Goal: Find specific page/section: Find specific page/section

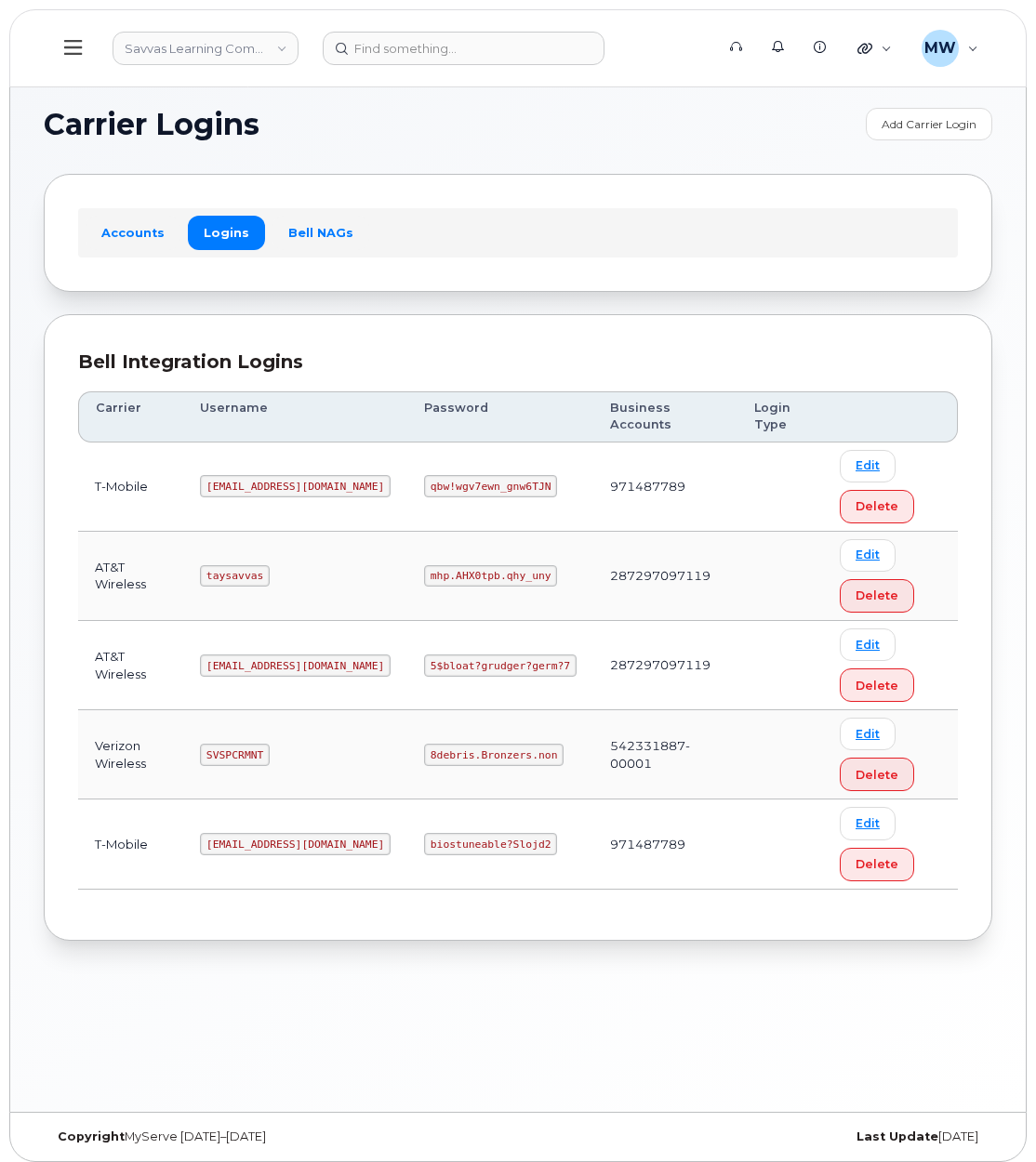
click at [464, 751] on code "8debris.Bronzers.non" at bounding box center [494, 754] width 139 height 23
copy code "8debris.Bronzers.non"
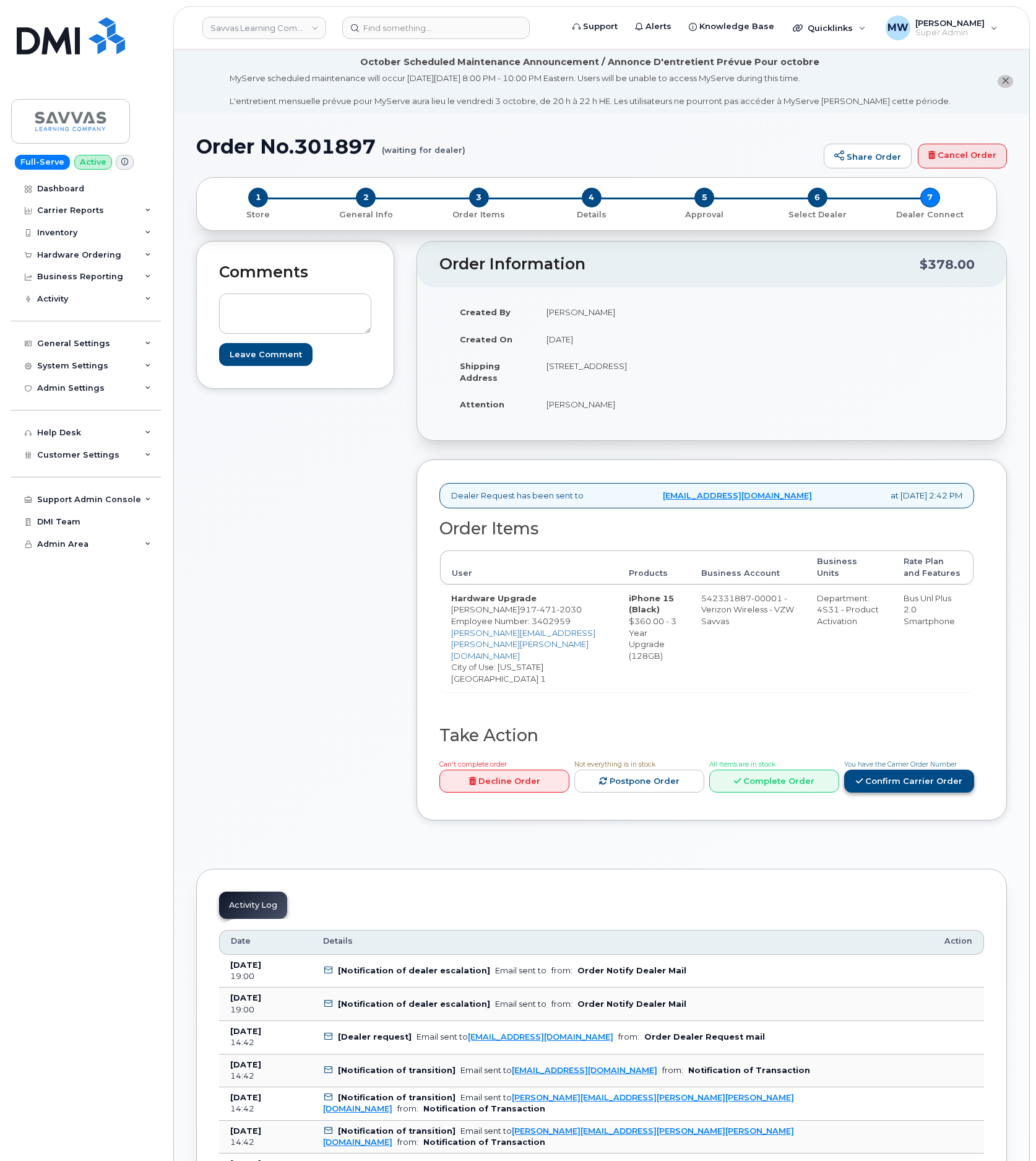
click at [924, 779] on link "Confirm Carrier Order" at bounding box center [909, 781] width 130 height 23
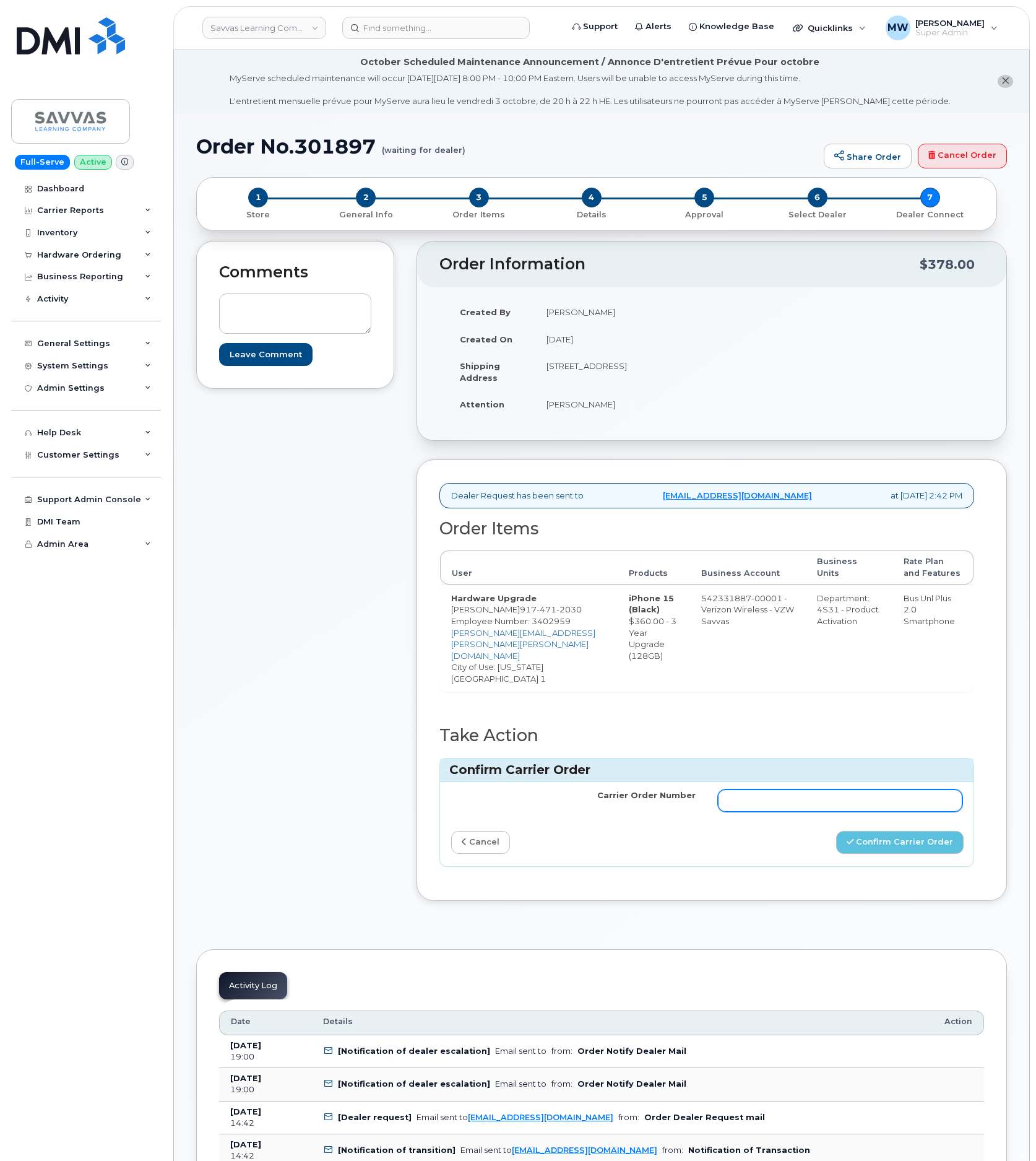
click at [829, 811] on input "Carrier Order Number" at bounding box center [840, 801] width 245 height 22
paste input "MB1000504446925"
type input "MB1000504446925"
click at [920, 846] on button "Confirm Carrier Order" at bounding box center [900, 842] width 127 height 23
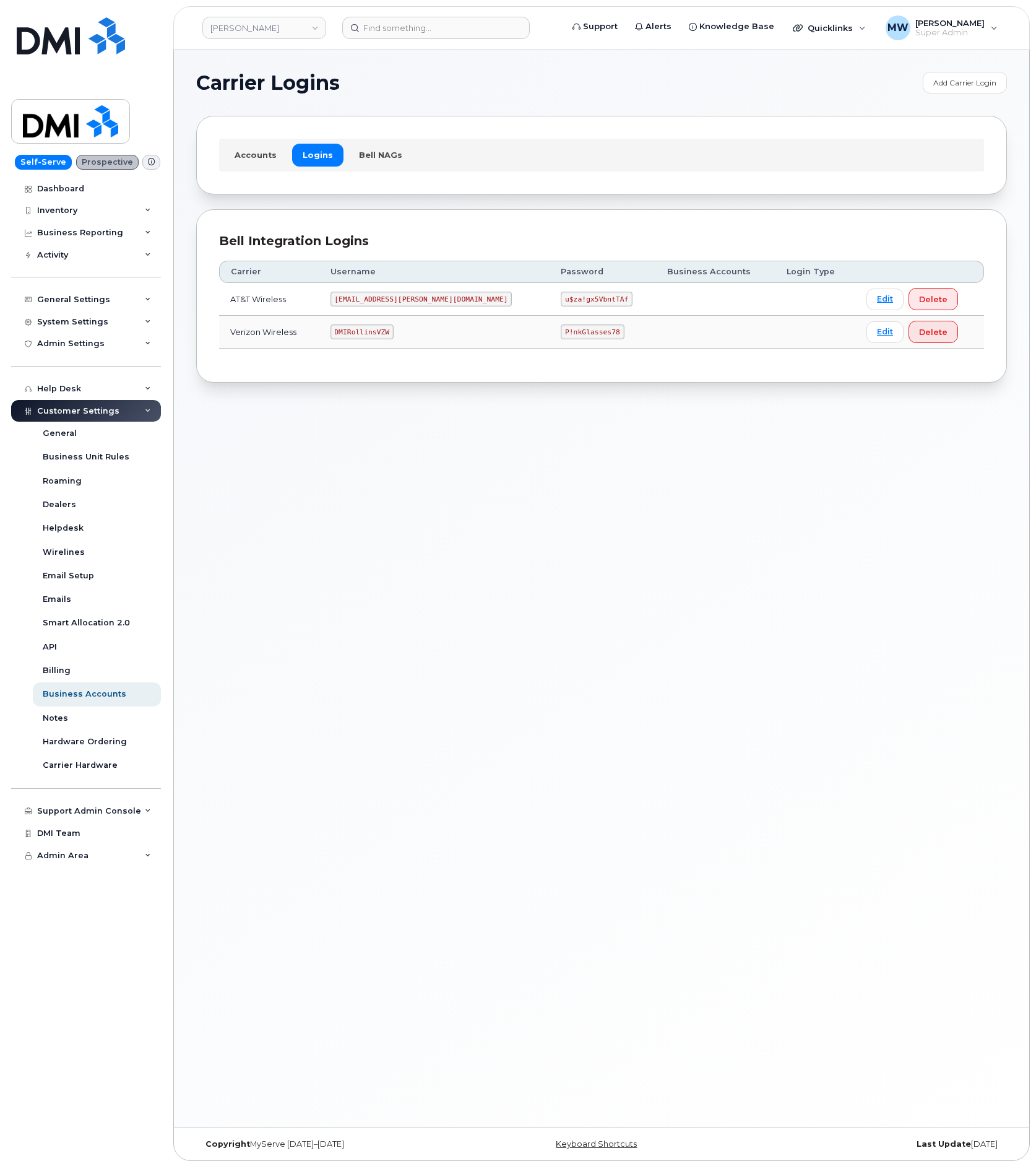
click at [395, 307] on code "[EMAIL_ADDRESS][PERSON_NAME][DOMAIN_NAME]" at bounding box center [421, 299] width 182 height 15
click at [379, 298] on code "MS-Rollins@dminc.com" at bounding box center [421, 299] width 182 height 15
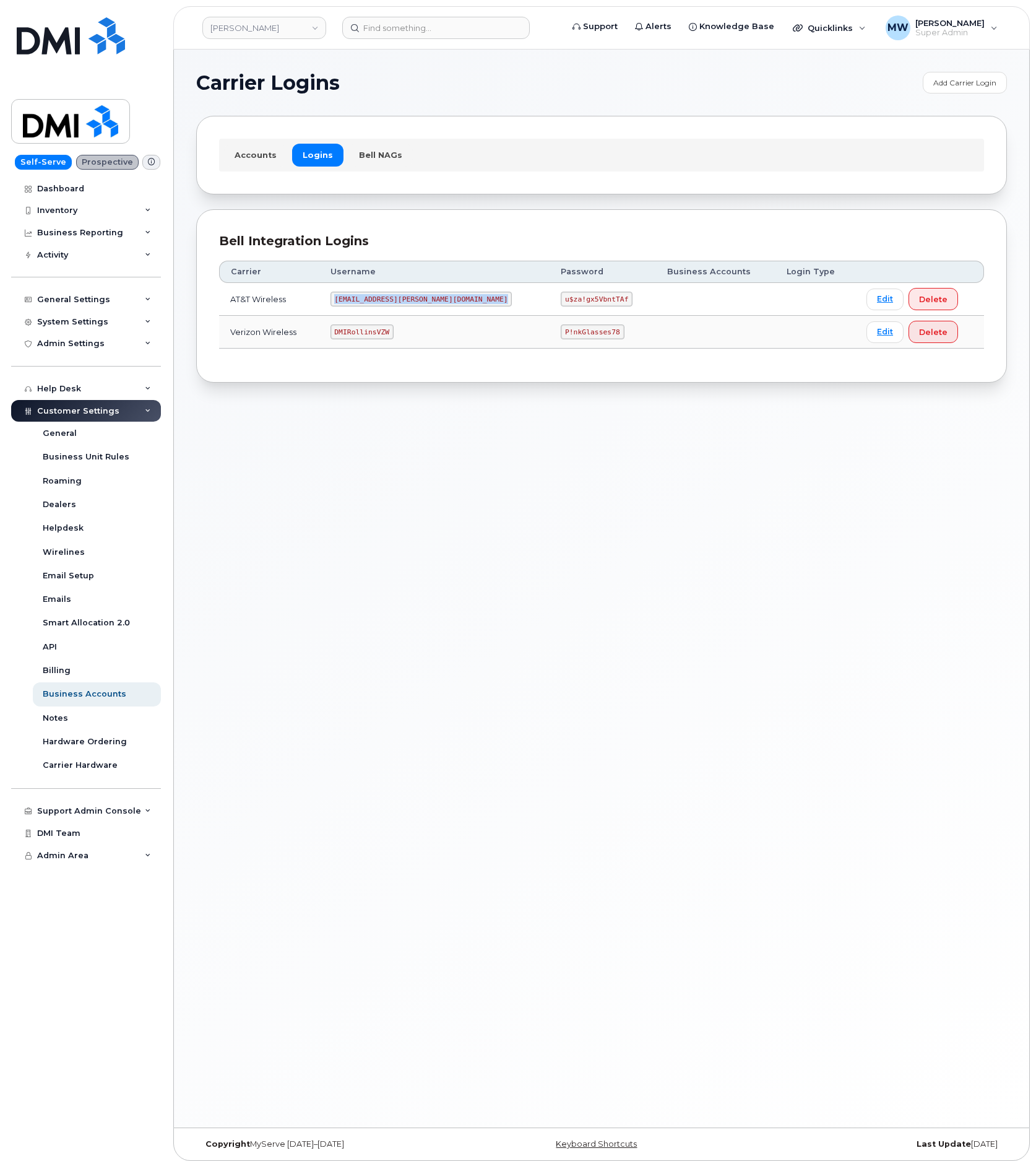
copy code "MS-Rollins@dminc.com"
click at [377, 339] on code "DMIRollinsVZW" at bounding box center [362, 332] width 63 height 15
drag, startPoint x: 377, startPoint y: 343, endPoint x: 2, endPoint y: 305, distance: 376.9
click at [373, 339] on code "DMIRollinsVZW" at bounding box center [362, 332] width 63 height 15
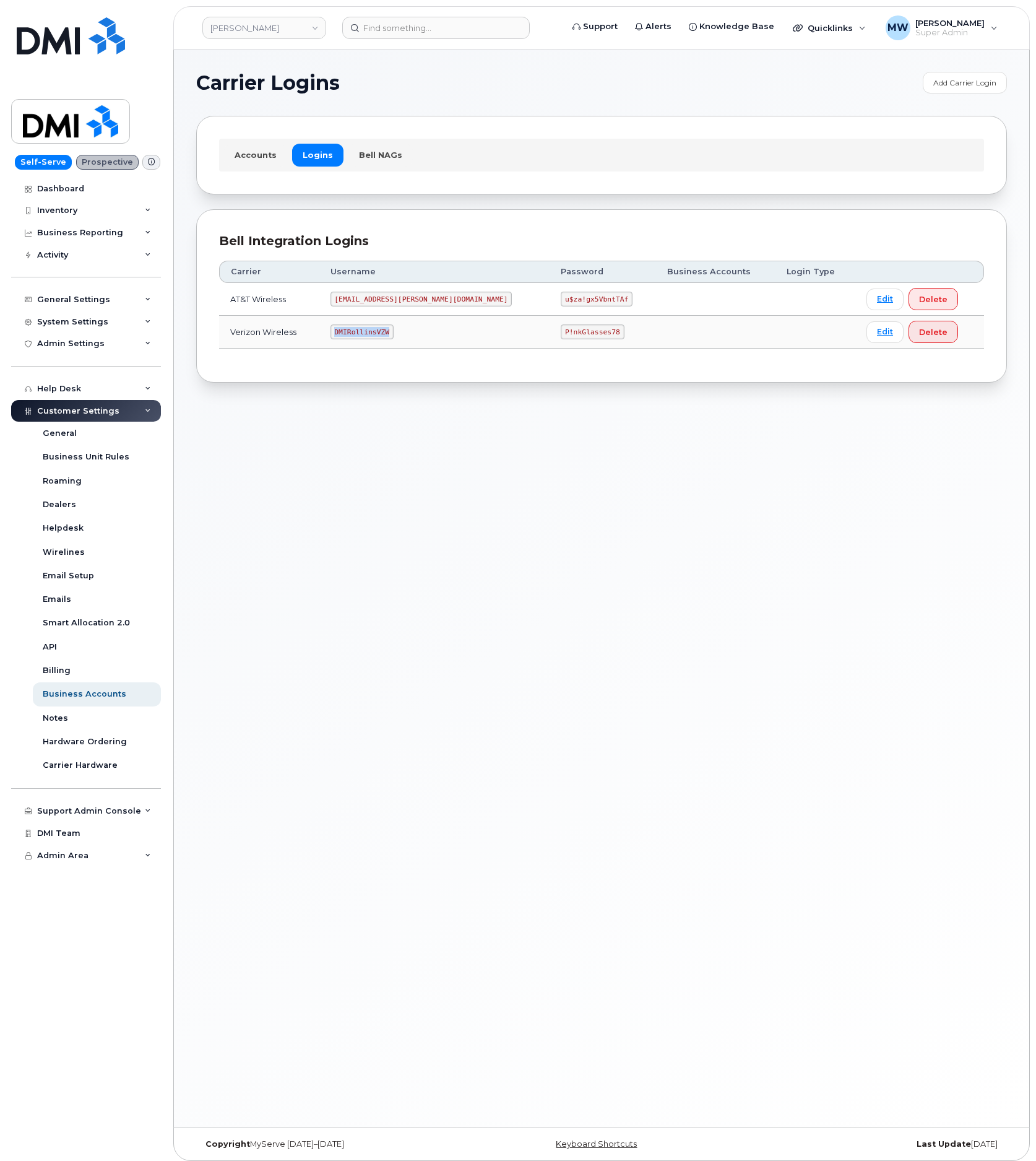
copy code "DMIRollinsVZW"
click at [550, 344] on td "P!nkGlasses78" at bounding box center [603, 332] width 106 height 33
copy code "P!nkGlasses78"
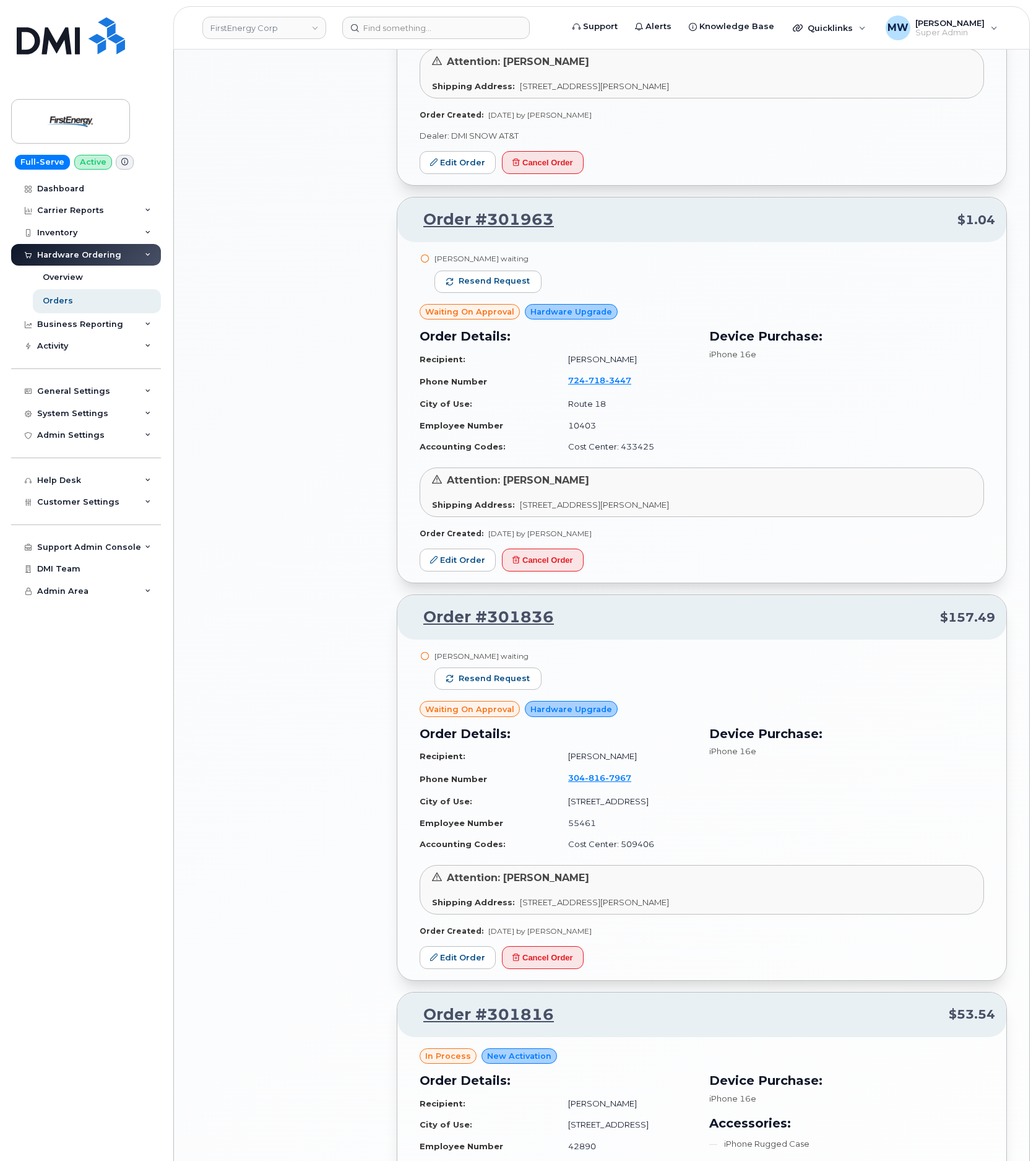
scroll to position [1672, 0]
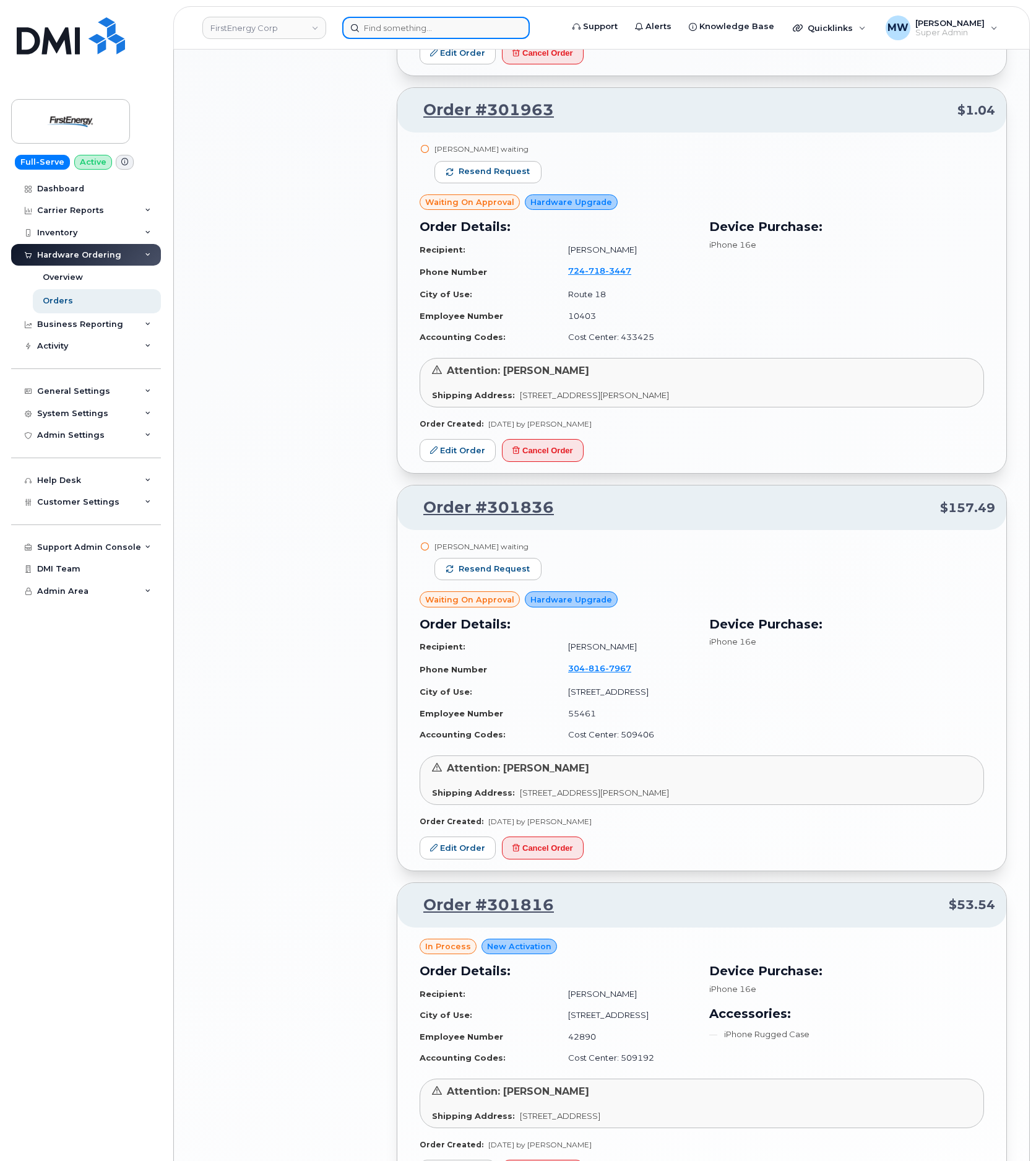
click at [380, 28] on input at bounding box center [436, 28] width 188 height 22
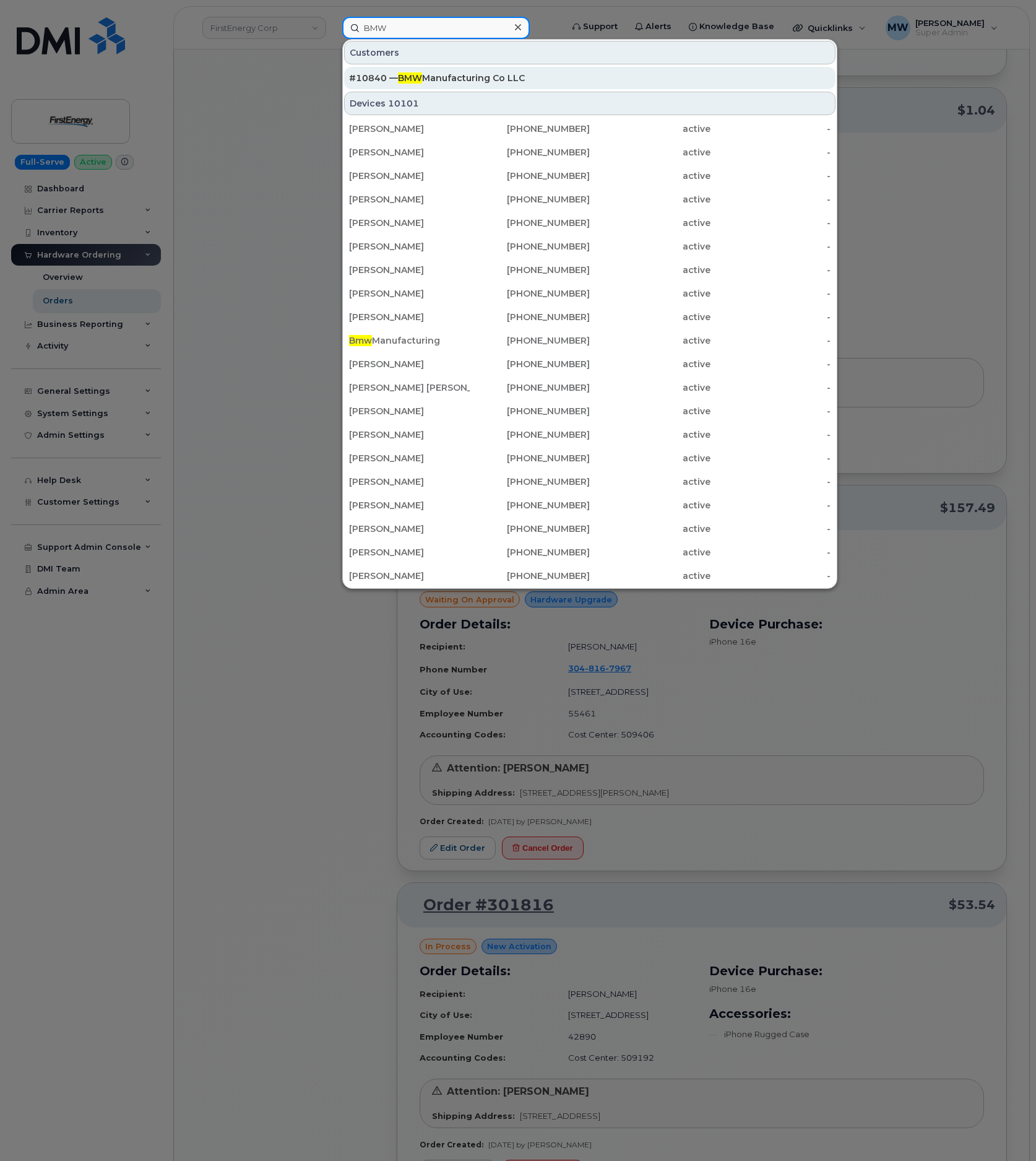
type input "BMW"
click at [542, 73] on div "#10840 — BMW Manufacturing Co LLC" at bounding box center [590, 78] width 481 height 12
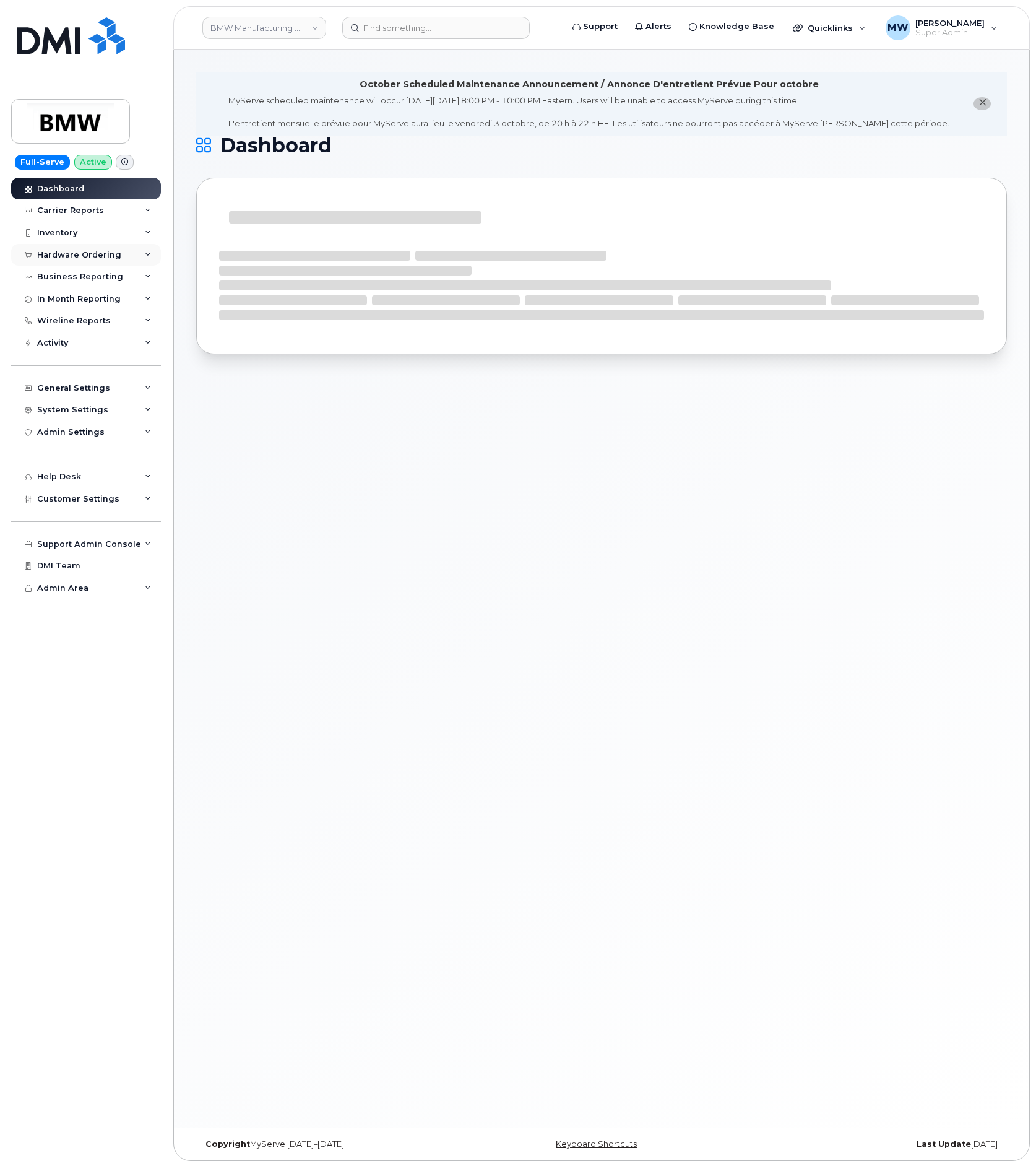
click at [69, 262] on div "Hardware Ordering" at bounding box center [86, 255] width 150 height 22
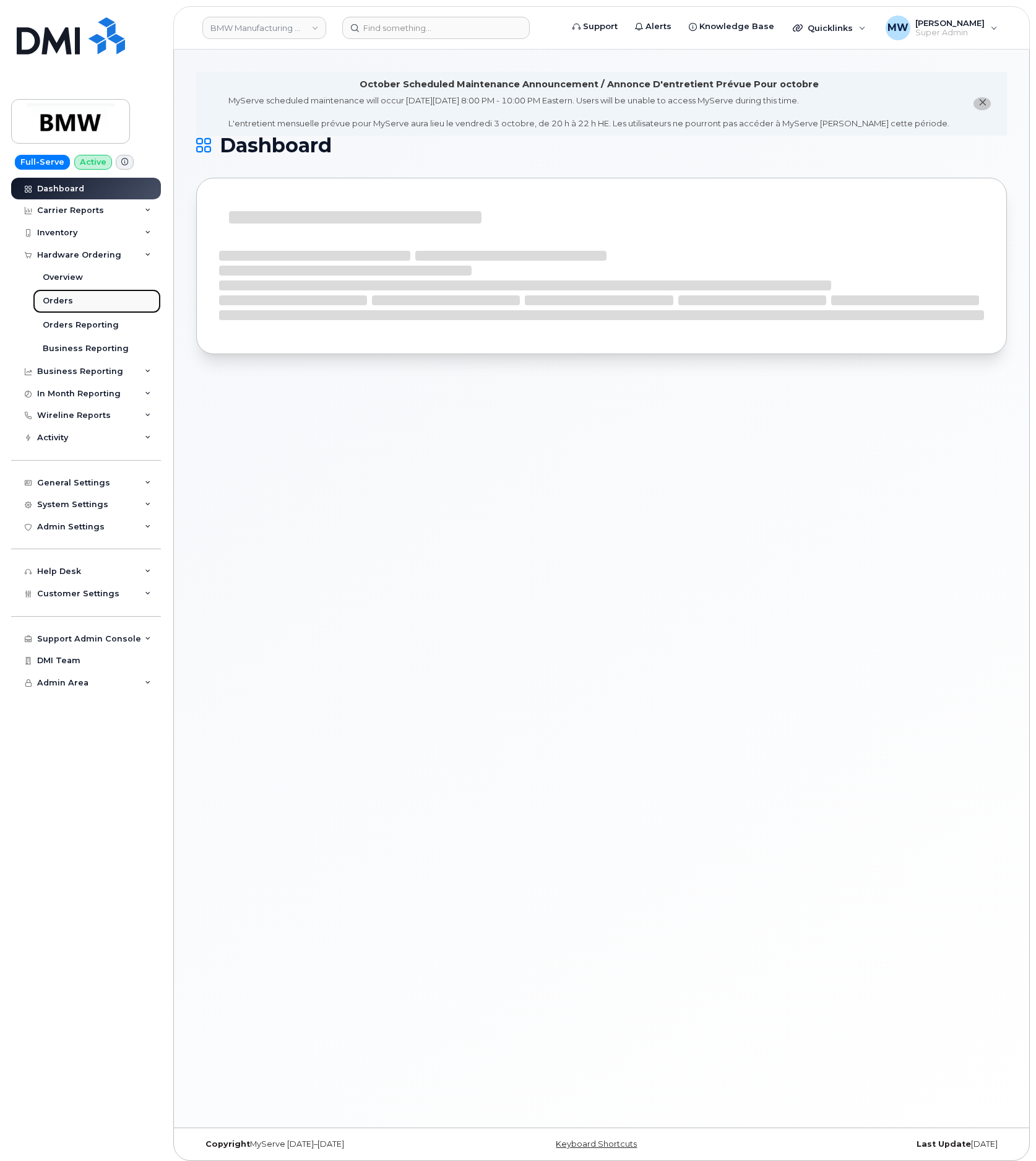
click at [58, 311] on link "Orders" at bounding box center [97, 301] width 128 height 23
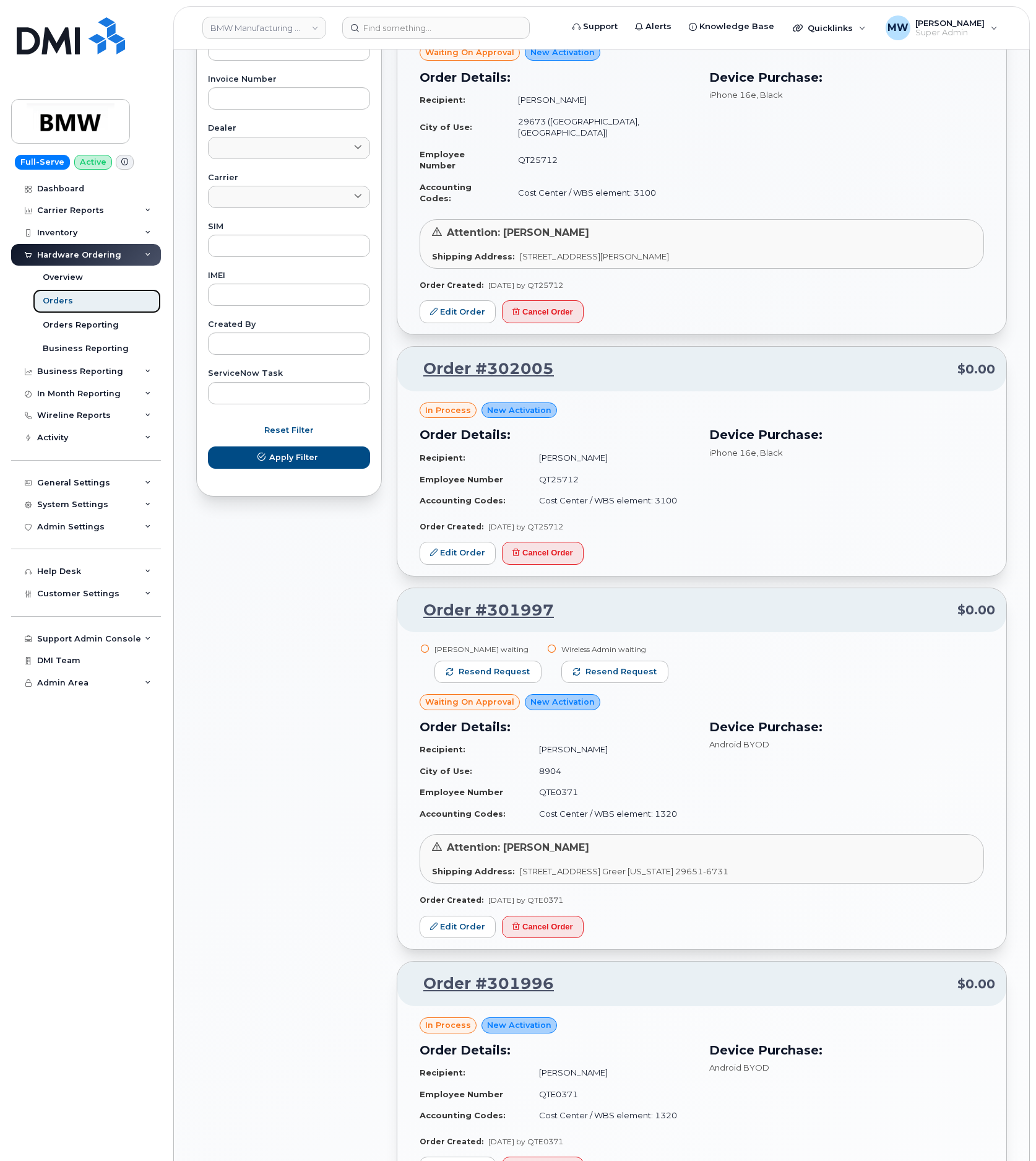
scroll to position [557, 0]
